Goal: Find contact information: Find contact information

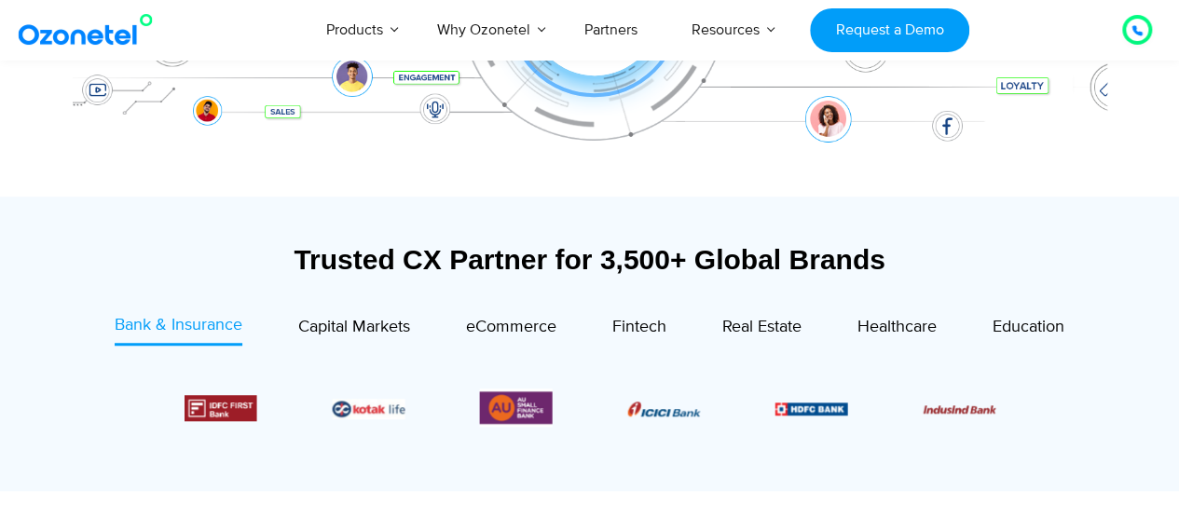
scroll to position [511, 0]
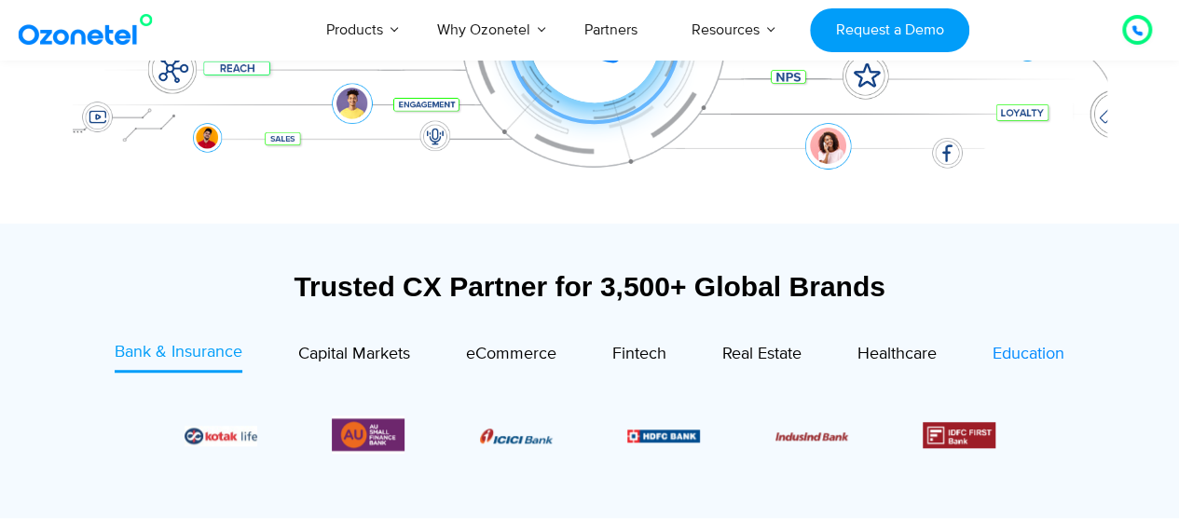
click at [1017, 355] on span "Education" at bounding box center [1029, 354] width 72 height 21
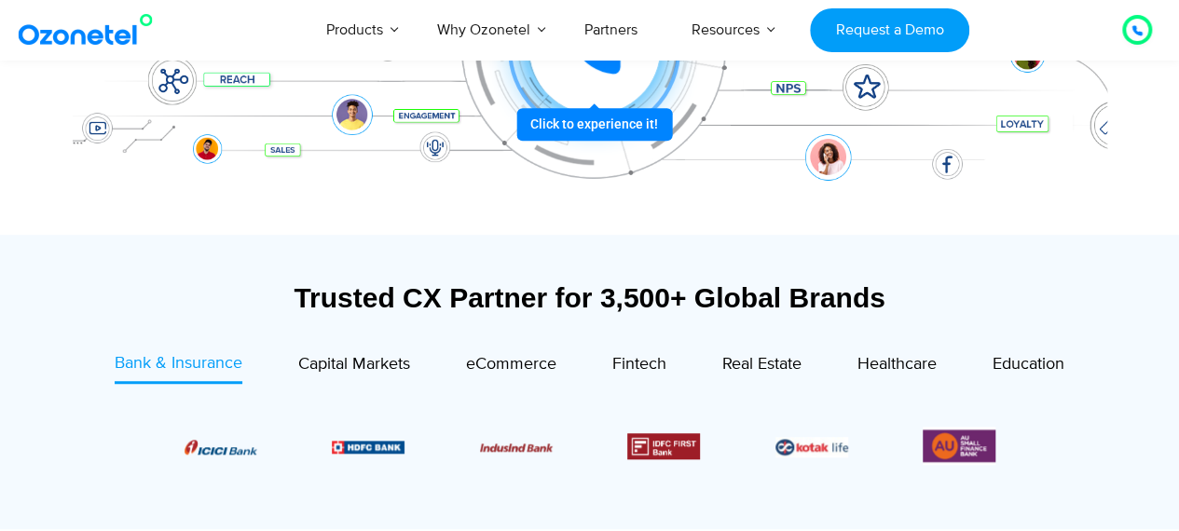
scroll to position [511, 0]
